Goal: Task Accomplishment & Management: Use online tool/utility

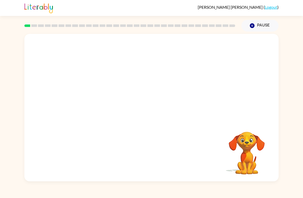
click at [88, 96] on video "Your browser must support playing .mp4 files to use Literably. Please try using…" at bounding box center [151, 77] width 255 height 87
click at [96, 100] on video "Your browser must support playing .mp4 files to use Literably. Please try using…" at bounding box center [151, 77] width 255 height 87
click at [104, 95] on video "Your browser must support playing .mp4 files to use Literably. Please try using…" at bounding box center [151, 77] width 255 height 87
click at [93, 98] on video "Your browser must support playing .mp4 files to use Literably. Please try using…" at bounding box center [151, 77] width 255 height 87
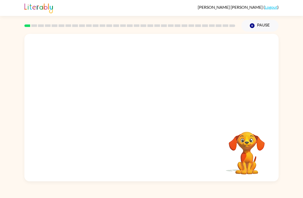
click at [92, 97] on video "Your browser must support playing .mp4 files to use Literably. Please try using…" at bounding box center [151, 77] width 255 height 87
click at [92, 102] on video "Your browser must support playing .mp4 files to use Literably. Please try using…" at bounding box center [151, 77] width 255 height 87
click at [156, 113] on div at bounding box center [151, 110] width 33 height 19
click at [155, 113] on div at bounding box center [151, 110] width 33 height 19
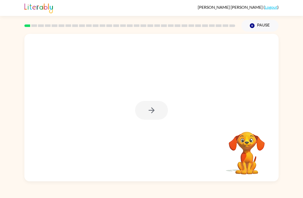
click at [157, 113] on div at bounding box center [151, 110] width 33 height 19
click at [148, 113] on div at bounding box center [151, 110] width 33 height 19
click at [157, 112] on div at bounding box center [151, 110] width 33 height 19
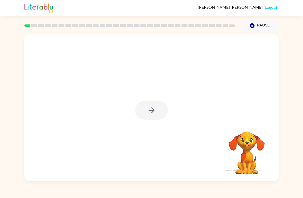
click at [157, 112] on div at bounding box center [151, 110] width 33 height 19
click at [147, 116] on div at bounding box center [151, 110] width 33 height 19
click at [149, 117] on button "button" at bounding box center [151, 110] width 33 height 19
click at [148, 117] on div at bounding box center [151, 110] width 33 height 19
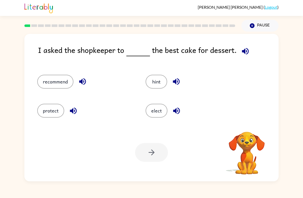
click at [128, 114] on div "protect" at bounding box center [85, 111] width 97 height 14
click at [60, 82] on button "recommend" at bounding box center [55, 82] width 36 height 14
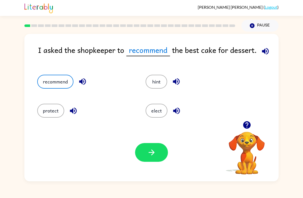
click at [152, 159] on button "button" at bounding box center [151, 152] width 33 height 19
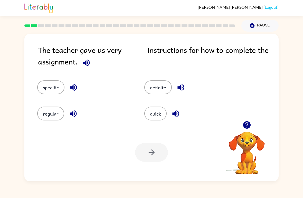
click at [56, 86] on button "specific" at bounding box center [50, 87] width 27 height 14
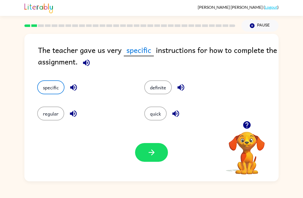
click at [158, 156] on button "button" at bounding box center [151, 152] width 33 height 19
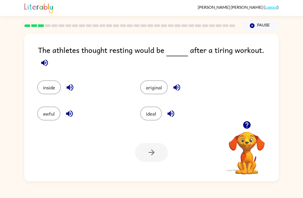
click at [49, 113] on button "awful" at bounding box center [48, 114] width 23 height 14
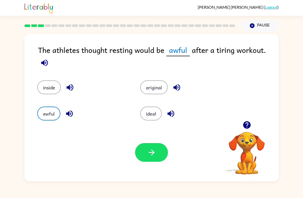
click at [149, 152] on icon "button" at bounding box center [151, 152] width 9 height 9
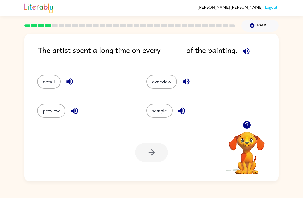
click at [53, 83] on button "detail" at bounding box center [48, 82] width 23 height 14
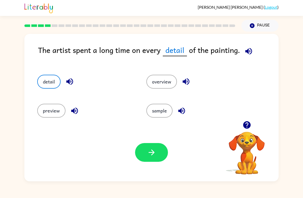
click at [154, 152] on icon "button" at bounding box center [151, 152] width 9 height 9
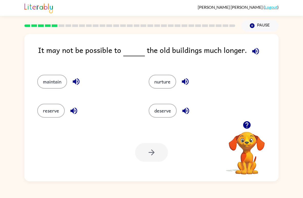
click at [56, 83] on button "maintain" at bounding box center [52, 82] width 30 height 14
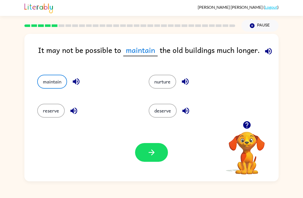
click at [150, 173] on div "Your browser must support playing .mp4 files to use Literably. Please try using…" at bounding box center [151, 153] width 255 height 58
click at [154, 153] on icon "button" at bounding box center [152, 153] width 6 height 6
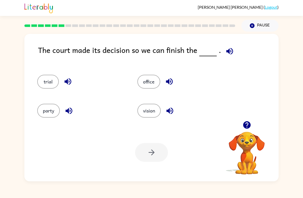
click at [48, 80] on button "trial" at bounding box center [48, 82] width 22 height 14
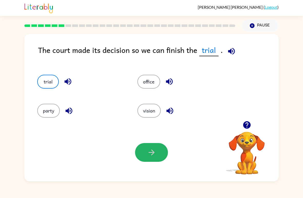
click at [154, 158] on button "button" at bounding box center [151, 152] width 33 height 19
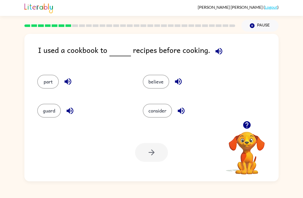
click at [159, 111] on button "consider" at bounding box center [157, 111] width 29 height 14
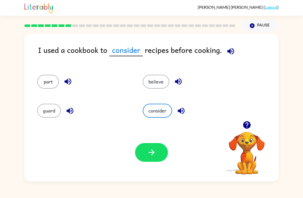
click at [156, 155] on icon "button" at bounding box center [151, 152] width 9 height 9
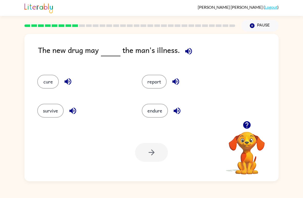
click at [49, 85] on button "cure" at bounding box center [48, 82] width 22 height 14
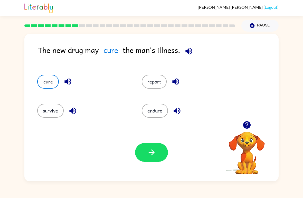
click at [158, 155] on button "button" at bounding box center [151, 152] width 33 height 19
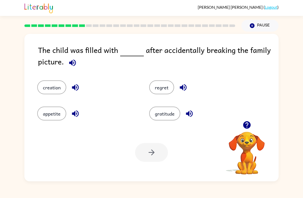
click at [161, 92] on button "regret" at bounding box center [161, 87] width 25 height 14
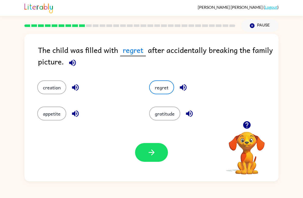
click at [152, 155] on icon "button" at bounding box center [152, 153] width 6 height 6
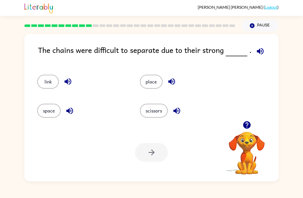
click at [47, 84] on button "link" at bounding box center [48, 82] width 22 height 14
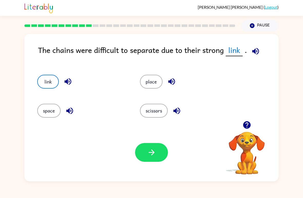
click at [158, 152] on button "button" at bounding box center [151, 152] width 33 height 19
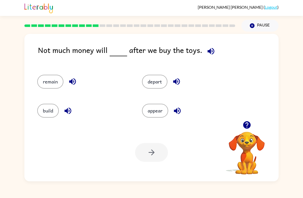
click at [48, 82] on button "remain" at bounding box center [50, 82] width 26 height 14
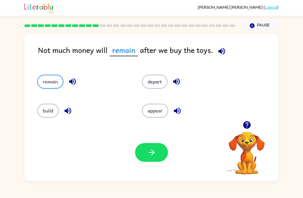
click at [167, 157] on button "button" at bounding box center [151, 152] width 33 height 19
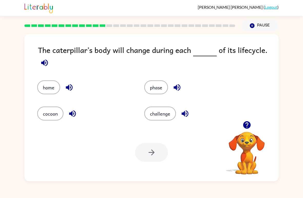
click at [155, 89] on button "phase" at bounding box center [157, 87] width 24 height 14
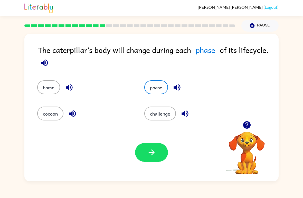
click at [148, 161] on button "button" at bounding box center [151, 152] width 33 height 19
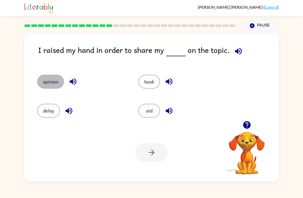
click at [52, 84] on button "opinion" at bounding box center [50, 82] width 27 height 14
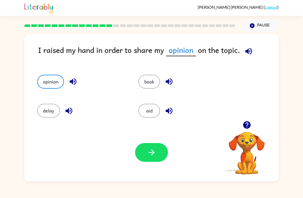
click at [160, 158] on button "button" at bounding box center [151, 152] width 33 height 19
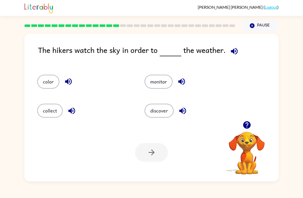
click at [157, 114] on button "discover" at bounding box center [159, 111] width 29 height 14
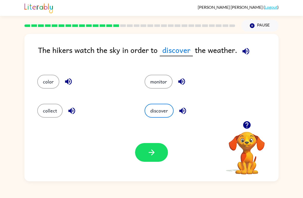
click at [158, 84] on button "monitor" at bounding box center [159, 82] width 28 height 14
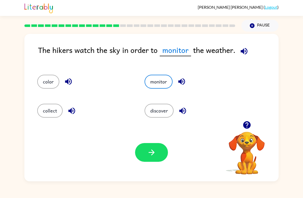
click at [154, 155] on icon "button" at bounding box center [151, 152] width 9 height 9
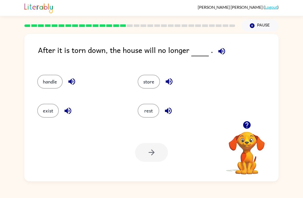
click at [49, 110] on button "exist" at bounding box center [48, 111] width 22 height 14
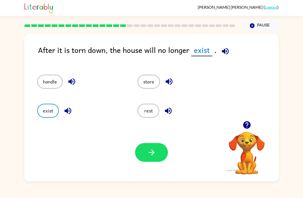
click at [161, 154] on button "button" at bounding box center [151, 152] width 33 height 19
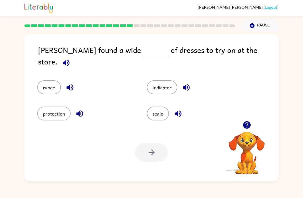
click at [50, 86] on button "range" at bounding box center [49, 87] width 24 height 14
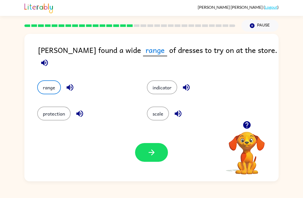
click at [153, 159] on button "button" at bounding box center [151, 152] width 33 height 19
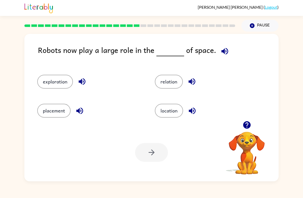
click at [58, 82] on button "exploration" at bounding box center [55, 82] width 36 height 14
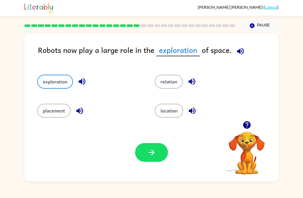
click at [151, 156] on icon "button" at bounding box center [151, 152] width 9 height 9
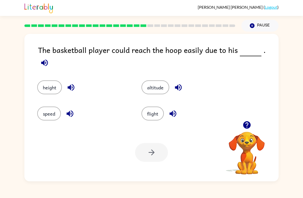
click at [48, 89] on button "height" at bounding box center [49, 87] width 25 height 14
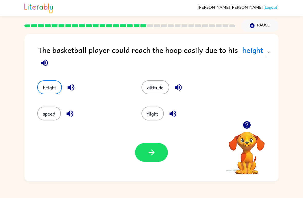
click at [150, 147] on button "button" at bounding box center [151, 152] width 33 height 19
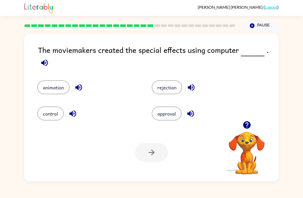
click at [62, 87] on button "animation" at bounding box center [53, 87] width 32 height 14
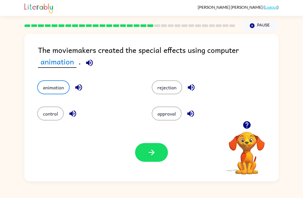
click at [149, 154] on icon "button" at bounding box center [151, 152] width 9 height 9
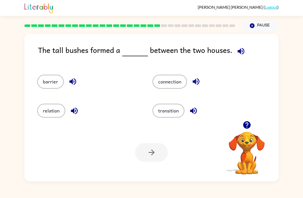
click at [52, 83] on button "barrier" at bounding box center [50, 82] width 26 height 14
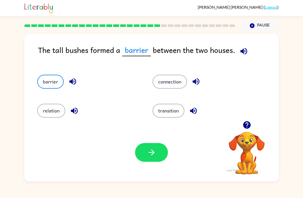
click at [157, 159] on button "button" at bounding box center [151, 152] width 33 height 19
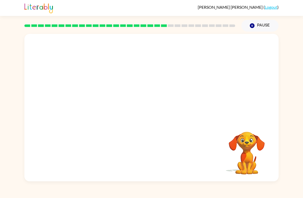
click at [104, 105] on video "Your browser must support playing .mp4 files to use Literably. Please try using…" at bounding box center [151, 77] width 255 height 87
click at [106, 109] on video "Your browser must support playing .mp4 files to use Literably. Please try using…" at bounding box center [151, 77] width 255 height 87
click at [104, 105] on video "Your browser must support playing .mp4 files to use Literably. Please try using…" at bounding box center [151, 77] width 255 height 87
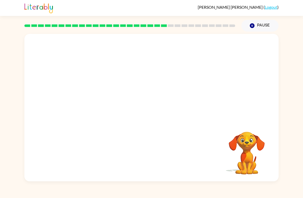
click at [105, 106] on video "Your browser must support playing .mp4 files to use Literably. Please try using…" at bounding box center [151, 77] width 255 height 87
click at [105, 104] on video "Your browser must support playing .mp4 files to use Literably. Please try using…" at bounding box center [151, 77] width 255 height 87
click at [104, 110] on video "Your browser must support playing .mp4 files to use Literably. Please try using…" at bounding box center [151, 77] width 255 height 87
click at [105, 104] on video "Your browser must support playing .mp4 files to use Literably. Please try using…" at bounding box center [151, 77] width 255 height 87
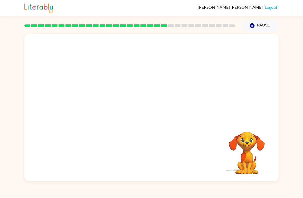
click at [105, 104] on video "Your browser must support playing .mp4 files to use Literably. Please try using…" at bounding box center [151, 77] width 255 height 87
click at [104, 105] on video "Your browser must support playing .mp4 files to use Literably. Please try using…" at bounding box center [151, 77] width 255 height 87
click at [101, 109] on video "Your browser must support playing .mp4 files to use Literably. Please try using…" at bounding box center [151, 77] width 255 height 87
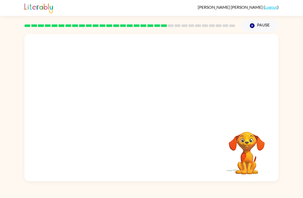
click at [106, 107] on video "Your browser must support playing .mp4 files to use Literably. Please try using…" at bounding box center [151, 77] width 255 height 87
click at [105, 105] on video "Your browser must support playing .mp4 files to use Literably. Please try using…" at bounding box center [151, 77] width 255 height 87
click at [104, 105] on video "Your browser must support playing .mp4 files to use Literably. Please try using…" at bounding box center [151, 77] width 255 height 87
click at [104, 107] on video "Your browser must support playing .mp4 files to use Literably. Please try using…" at bounding box center [151, 77] width 255 height 87
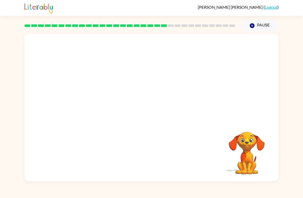
click at [105, 107] on video "Your browser must support playing .mp4 files to use Literably. Please try using…" at bounding box center [151, 77] width 255 height 87
click at [107, 110] on video "Your browser must support playing .mp4 files to use Literably. Please try using…" at bounding box center [151, 77] width 255 height 87
click at [104, 109] on video "Your browser must support playing .mp4 files to use Literably. Please try using…" at bounding box center [151, 77] width 255 height 87
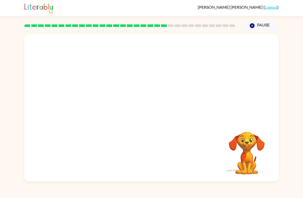
click at [102, 108] on video "Your browser must support playing .mp4 files to use Literably. Please try using…" at bounding box center [151, 77] width 255 height 87
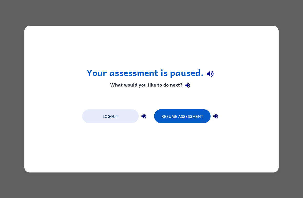
click at [182, 123] on button "Resume Assessment" at bounding box center [182, 116] width 57 height 14
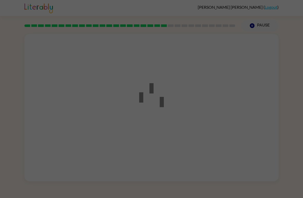
click at [182, 117] on div at bounding box center [151, 99] width 303 height 198
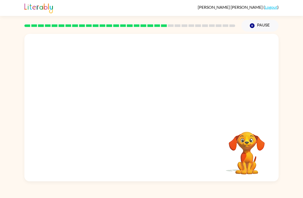
click at [104, 105] on video "Your browser must support playing .mp4 files to use Literably. Please try using…" at bounding box center [151, 77] width 255 height 87
click at [103, 107] on video "Your browser must support playing .mp4 files to use Literably. Please try using…" at bounding box center [151, 77] width 255 height 87
click at [102, 107] on video "Your browser must support playing .mp4 files to use Literably. Please try using…" at bounding box center [151, 77] width 255 height 87
click at [107, 109] on video "Your browser must support playing .mp4 files to use Literably. Please try using…" at bounding box center [151, 77] width 255 height 87
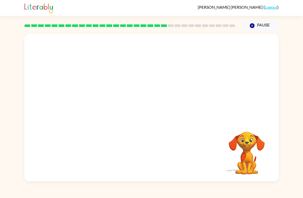
click at [109, 106] on video "Your browser must support playing .mp4 files to use Literably. Please try using…" at bounding box center [151, 77] width 255 height 87
click at [106, 106] on video "Your browser must support playing .mp4 files to use Literably. Please try using…" at bounding box center [151, 77] width 255 height 87
click at [105, 105] on video "Your browser must support playing .mp4 files to use Literably. Please try using…" at bounding box center [151, 77] width 255 height 87
click at [102, 108] on video "Your browser must support playing .mp4 files to use Literably. Please try using…" at bounding box center [151, 77] width 255 height 87
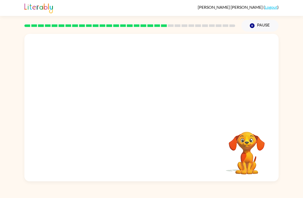
click at [102, 108] on video "Your browser must support playing .mp4 files to use Literably. Please try using…" at bounding box center [151, 77] width 255 height 87
click at [103, 106] on video "Your browser must support playing .mp4 files to use Literably. Please try using…" at bounding box center [151, 77] width 255 height 87
click at [106, 103] on video "Your browser must support playing .mp4 files to use Literably. Please try using…" at bounding box center [151, 77] width 255 height 87
click at [106, 102] on video "Your browser must support playing .mp4 files to use Literably. Please try using…" at bounding box center [151, 77] width 255 height 87
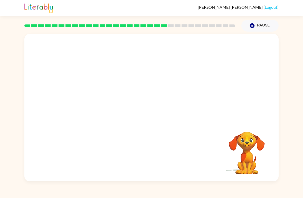
click at [105, 104] on video "Your browser must support playing .mp4 files to use Literably. Please try using…" at bounding box center [151, 77] width 255 height 87
click at [103, 104] on video "Your browser must support playing .mp4 files to use Literably. Please try using…" at bounding box center [151, 77] width 255 height 87
click at [104, 107] on video "Your browser must support playing .mp4 files to use Literably. Please try using…" at bounding box center [151, 77] width 255 height 87
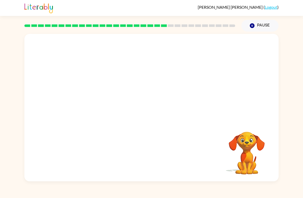
click at [104, 107] on video "Your browser must support playing .mp4 files to use Literably. Please try using…" at bounding box center [151, 77] width 255 height 87
click at [107, 105] on video "Your browser must support playing .mp4 files to use Literably. Please try using…" at bounding box center [151, 77] width 255 height 87
click at [107, 104] on video "Your browser must support playing .mp4 files to use Literably. Please try using…" at bounding box center [151, 77] width 255 height 87
click at [106, 102] on video "Your browser must support playing .mp4 files to use Literably. Please try using…" at bounding box center [151, 77] width 255 height 87
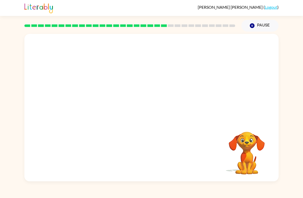
click at [103, 108] on video "Your browser must support playing .mp4 files to use Literably. Please try using…" at bounding box center [151, 77] width 255 height 87
click at [103, 107] on video "Your browser must support playing .mp4 files to use Literably. Please try using…" at bounding box center [151, 77] width 255 height 87
click at [104, 108] on video "Your browser must support playing .mp4 files to use Literably. Please try using…" at bounding box center [151, 77] width 255 height 87
click at [104, 107] on video "Your browser must support playing .mp4 files to use Literably. Please try using…" at bounding box center [151, 77] width 255 height 87
click at [107, 106] on video "Your browser must support playing .mp4 files to use Literably. Please try using…" at bounding box center [151, 77] width 255 height 87
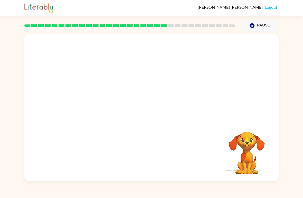
click at [104, 106] on video "Your browser must support playing .mp4 files to use Literably. Please try using…" at bounding box center [151, 77] width 255 height 87
click at [104, 107] on video "Your browser must support playing .mp4 files to use Literably. Please try using…" at bounding box center [151, 77] width 255 height 87
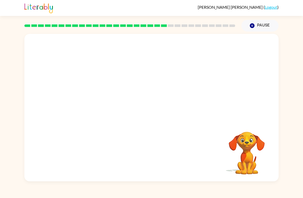
click at [104, 107] on video "Your browser must support playing .mp4 files to use Literably. Please try using…" at bounding box center [151, 77] width 255 height 87
click at [105, 107] on video "Your browser must support playing .mp4 files to use Literably. Please try using…" at bounding box center [151, 77] width 255 height 87
click at [109, 109] on video "Your browser must support playing .mp4 files to use Literably. Please try using…" at bounding box center [151, 77] width 255 height 87
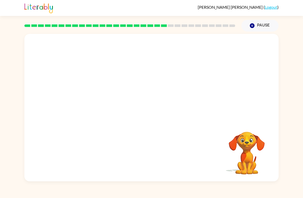
click at [109, 109] on video "Your browser must support playing .mp4 files to use Literably. Please try using…" at bounding box center [151, 77] width 255 height 87
click at [103, 105] on video "Your browser must support playing .mp4 files to use Literably. Please try using…" at bounding box center [151, 77] width 255 height 87
click at [102, 105] on video "Your browser must support playing .mp4 files to use Literably. Please try using…" at bounding box center [151, 77] width 255 height 87
click at [108, 110] on video "Your browser must support playing .mp4 files to use Literably. Please try using…" at bounding box center [151, 77] width 255 height 87
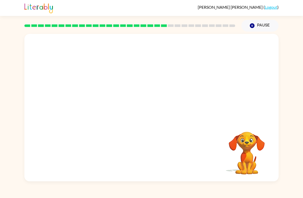
click at [104, 104] on video "Your browser must support playing .mp4 files to use Literably. Please try using…" at bounding box center [151, 77] width 255 height 87
click at [151, 113] on div at bounding box center [151, 110] width 33 height 19
click at [151, 112] on div at bounding box center [151, 110] width 33 height 19
click at [149, 110] on div at bounding box center [151, 110] width 33 height 19
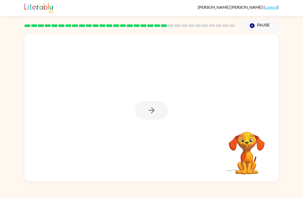
click at [155, 113] on div at bounding box center [151, 110] width 33 height 19
click at [156, 114] on div at bounding box center [151, 110] width 33 height 19
click at [162, 109] on div at bounding box center [151, 110] width 33 height 19
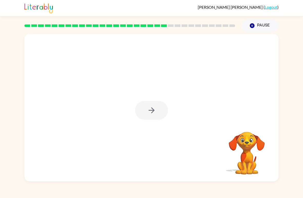
click at [162, 109] on div at bounding box center [151, 110] width 33 height 19
click at [160, 108] on button "button" at bounding box center [151, 110] width 33 height 19
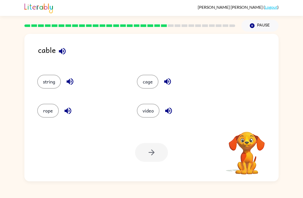
click at [160, 107] on div "video" at bounding box center [181, 111] width 88 height 14
click at [49, 110] on button "rope" at bounding box center [48, 111] width 22 height 14
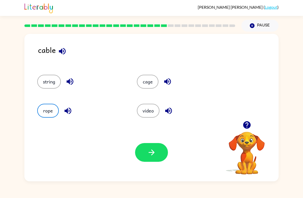
click at [140, 155] on button "button" at bounding box center [151, 152] width 33 height 19
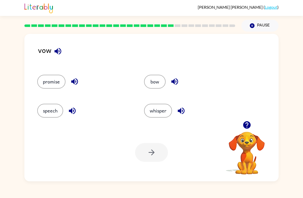
click at [57, 82] on button "promise" at bounding box center [51, 82] width 28 height 14
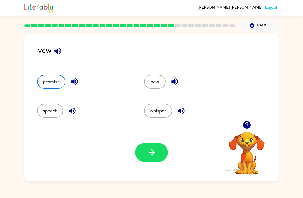
click at [142, 149] on button "button" at bounding box center [151, 152] width 33 height 19
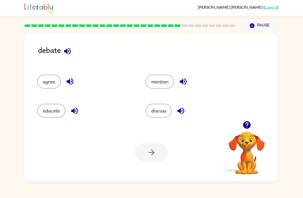
click at [165, 110] on button "discuss" at bounding box center [159, 111] width 26 height 14
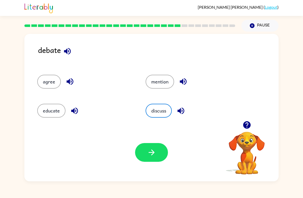
click at [151, 148] on button "button" at bounding box center [151, 152] width 33 height 19
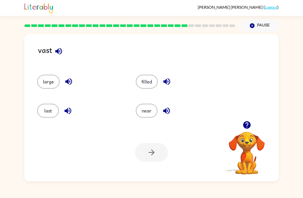
click at [53, 81] on button "large" at bounding box center [48, 82] width 22 height 14
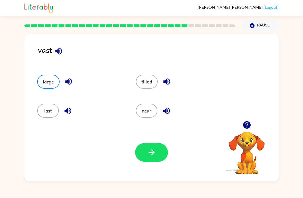
click at [151, 151] on icon "button" at bounding box center [151, 152] width 9 height 9
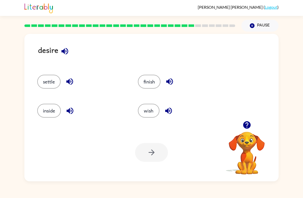
click at [149, 112] on button "wish" at bounding box center [149, 111] width 22 height 14
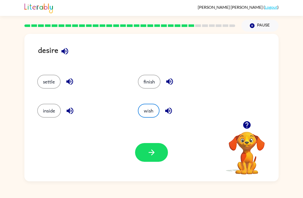
click at [154, 151] on icon "button" at bounding box center [151, 152] width 9 height 9
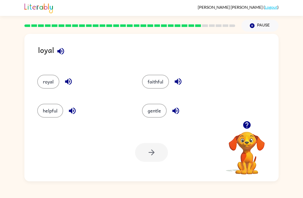
click at [52, 112] on button "helpful" at bounding box center [50, 111] width 26 height 14
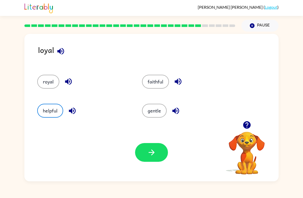
click at [155, 84] on button "faithful" at bounding box center [155, 82] width 27 height 14
click at [149, 138] on div "Your browser must support playing .mp4 files to use Literably. Please try using…" at bounding box center [151, 153] width 255 height 58
click at [152, 84] on button "faithful" at bounding box center [155, 82] width 27 height 14
click at [152, 157] on icon "button" at bounding box center [151, 152] width 9 height 9
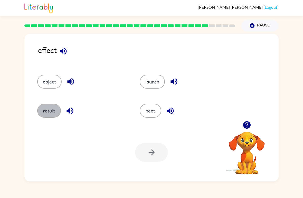
click at [52, 112] on button "result" at bounding box center [49, 111] width 24 height 14
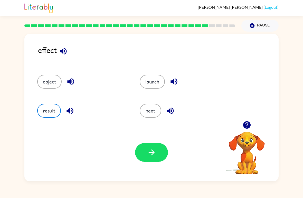
click at [142, 157] on button "button" at bounding box center [151, 152] width 33 height 19
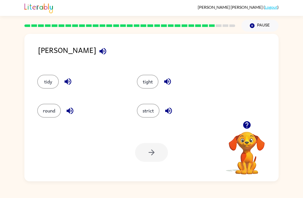
click at [148, 112] on button "strict" at bounding box center [148, 111] width 23 height 14
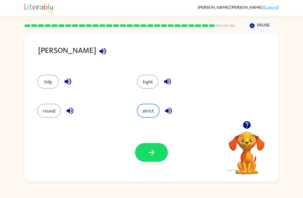
click at [149, 158] on button "button" at bounding box center [151, 152] width 33 height 19
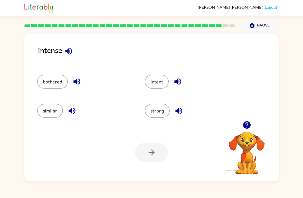
click at [159, 113] on button "strong" at bounding box center [157, 111] width 25 height 14
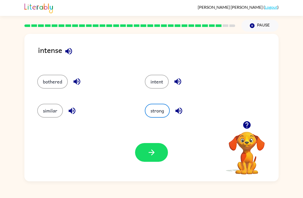
click at [153, 157] on button "button" at bounding box center [151, 152] width 33 height 19
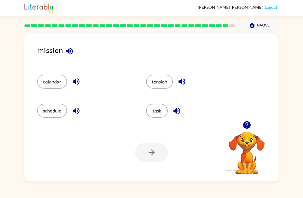
click at [50, 111] on button "schedule" at bounding box center [52, 111] width 30 height 14
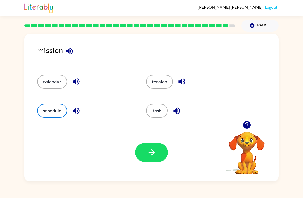
click at [152, 151] on icon "button" at bounding box center [152, 153] width 6 height 6
